Goal: Check status

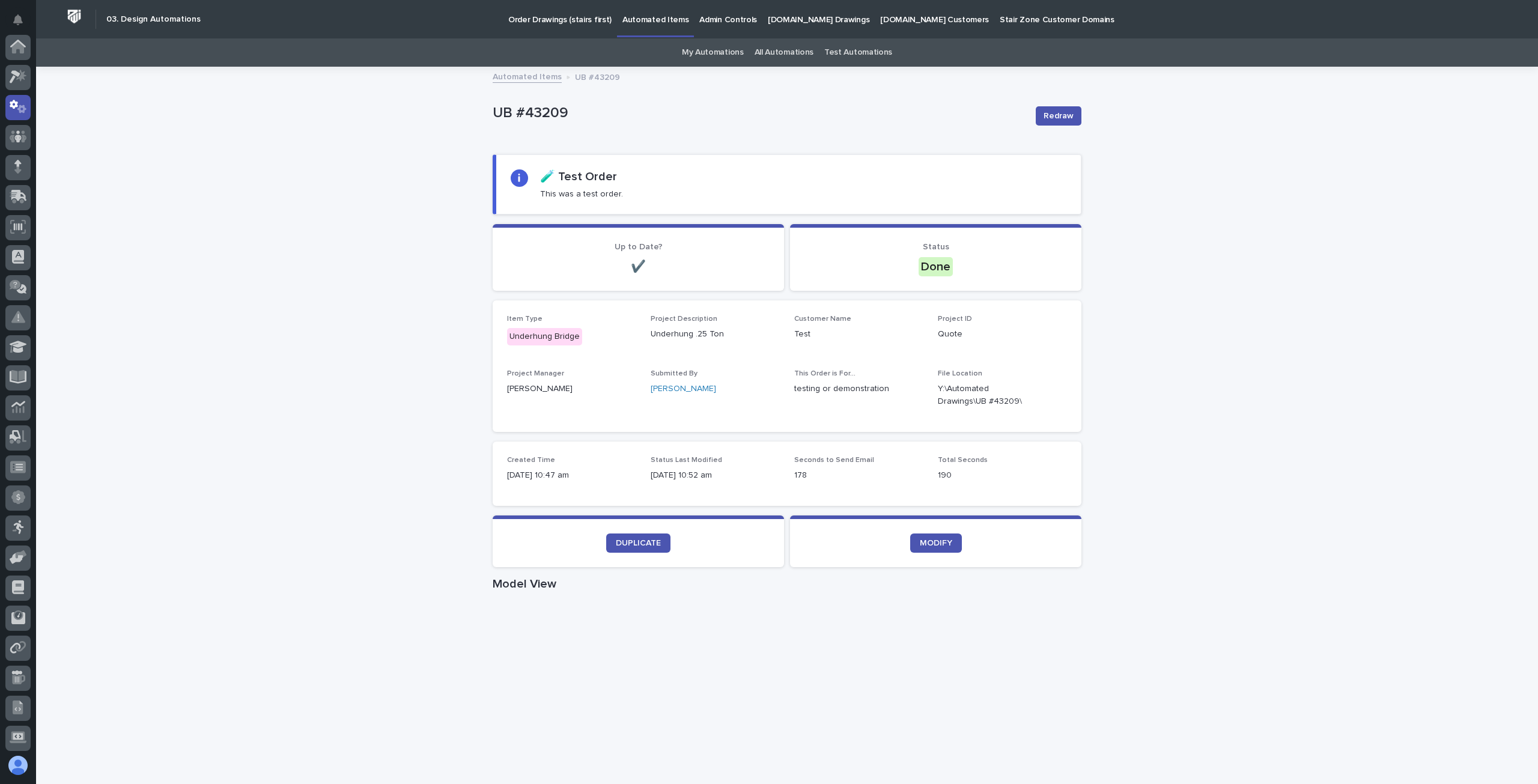
scroll to position [60, 0]
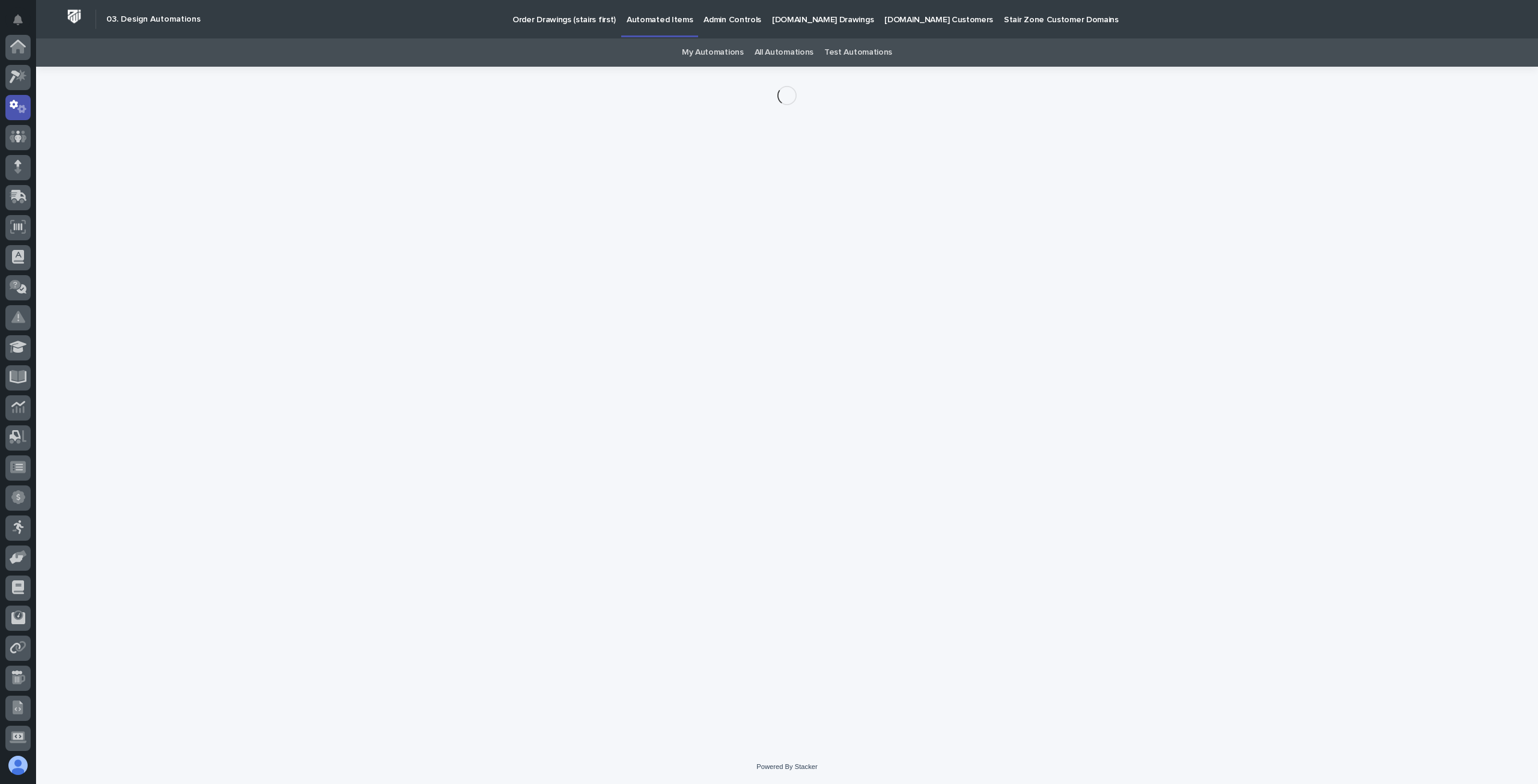
scroll to position [60, 0]
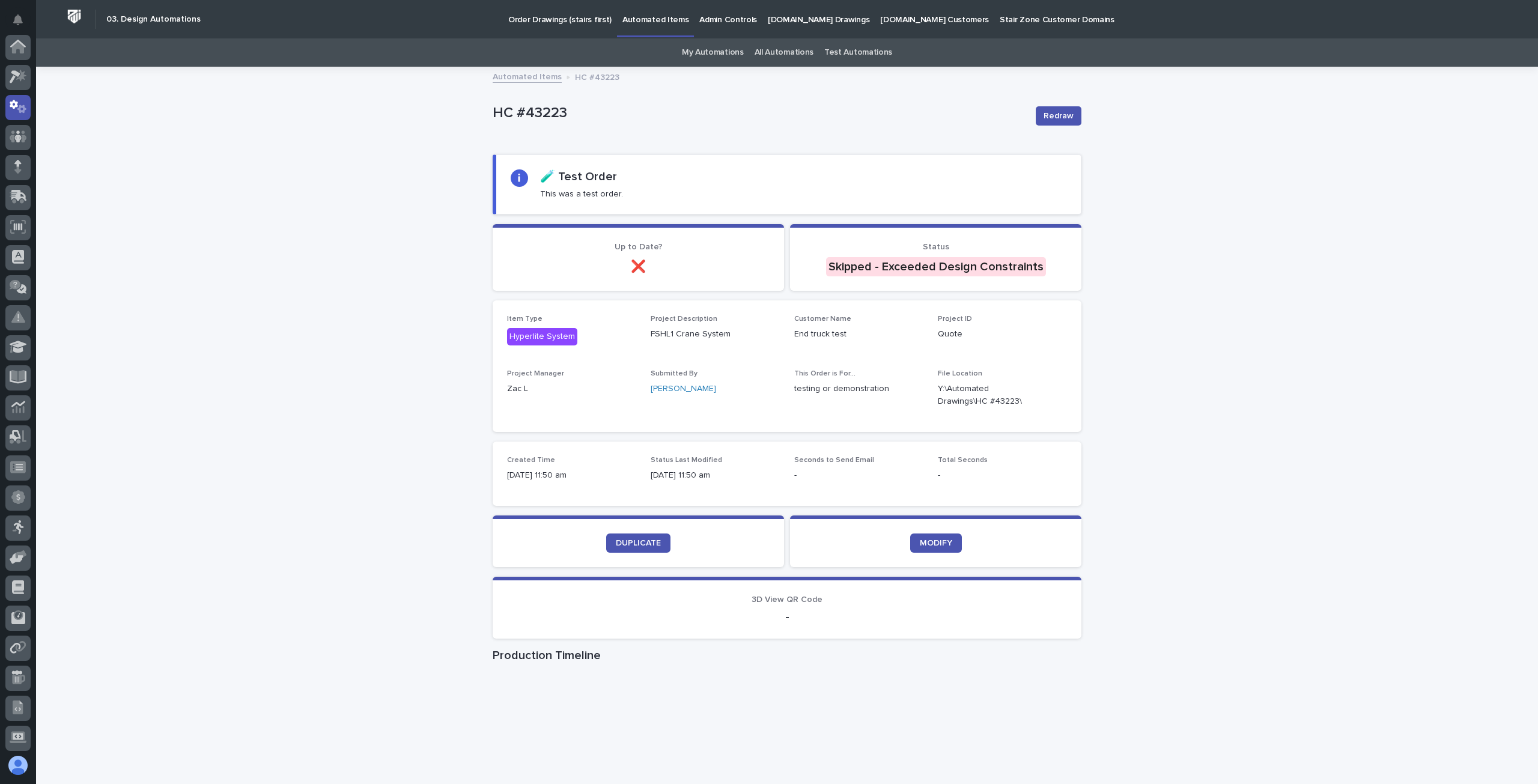
scroll to position [60, 0]
